Goal: Navigation & Orientation: Understand site structure

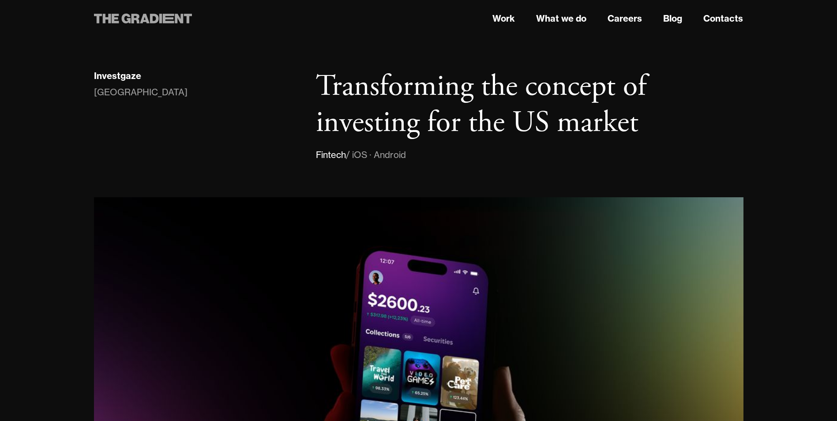
click at [160, 18] on icon at bounding box center [160, 19] width 3 height 10
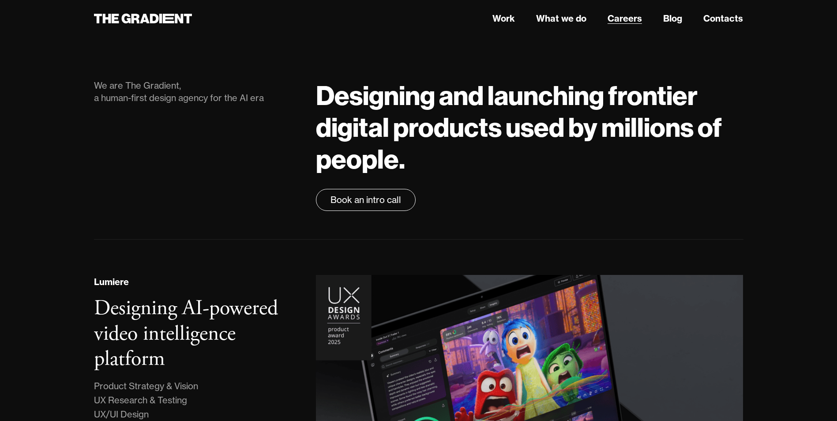
click at [632, 19] on link "Careers" at bounding box center [624, 18] width 34 height 13
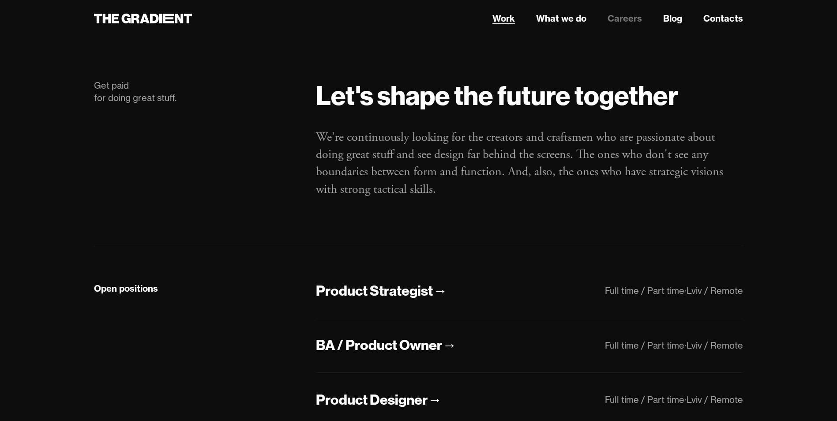
click at [509, 18] on link "Work" at bounding box center [503, 18] width 22 height 13
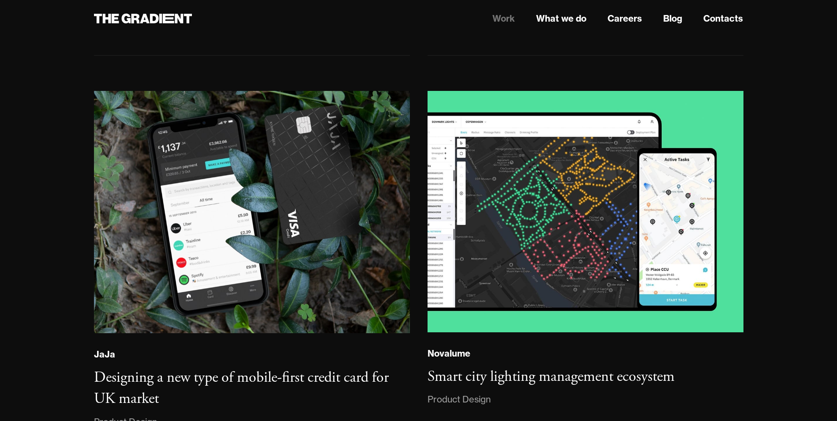
scroll to position [1688, 0]
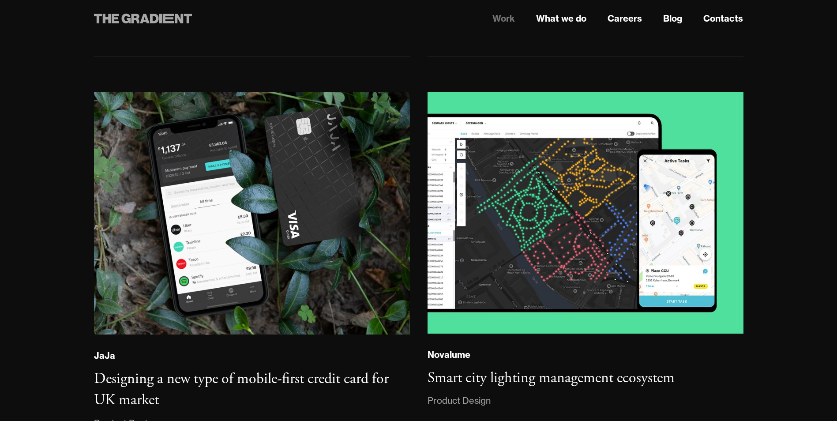
click at [172, 17] on icon at bounding box center [143, 19] width 98 height 16
